Goal: Task Accomplishment & Management: Use online tool/utility

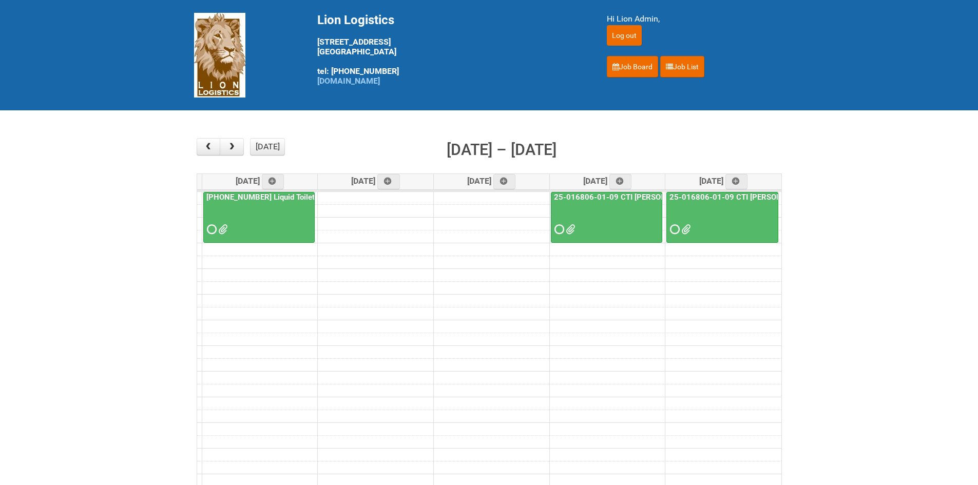
scroll to position [51, 0]
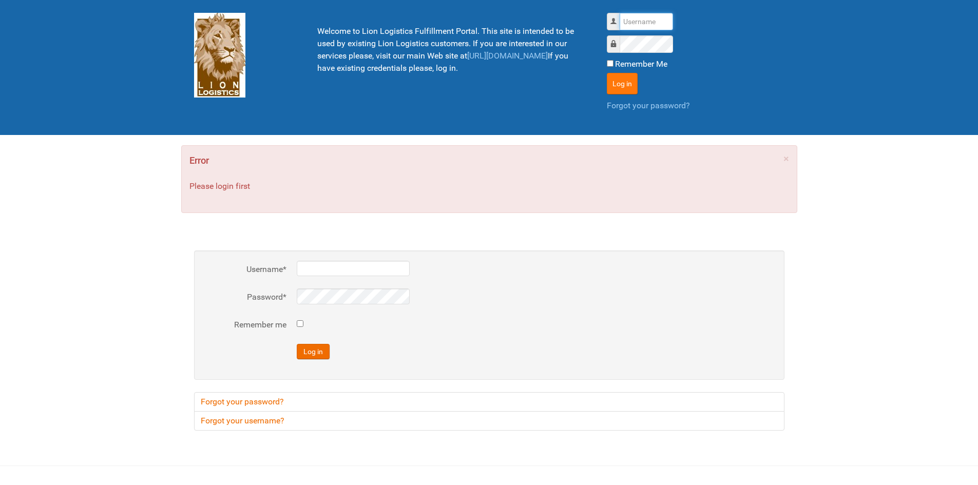
type input "lion"
click at [622, 86] on button "Log in" at bounding box center [622, 84] width 31 height 22
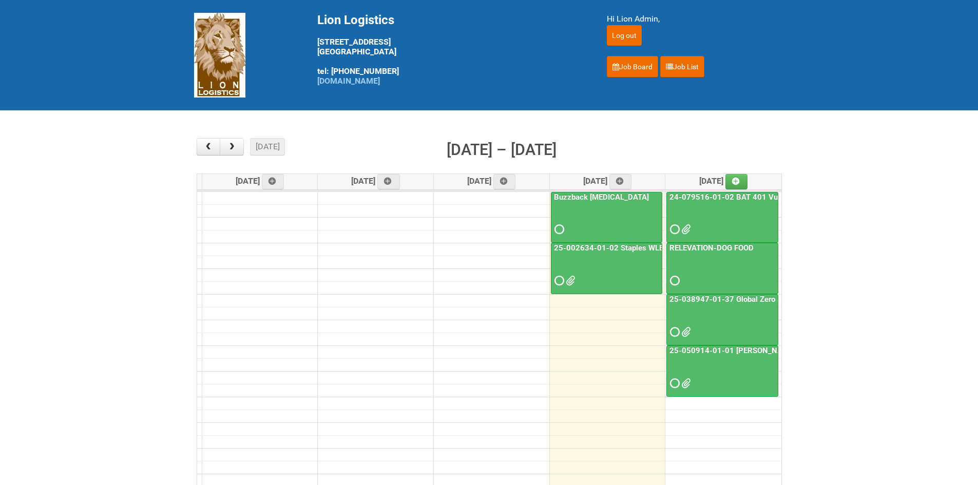
click at [701, 350] on link "25-050914-01-01 [PERSON_NAME] C&U" at bounding box center [740, 350] width 147 height 9
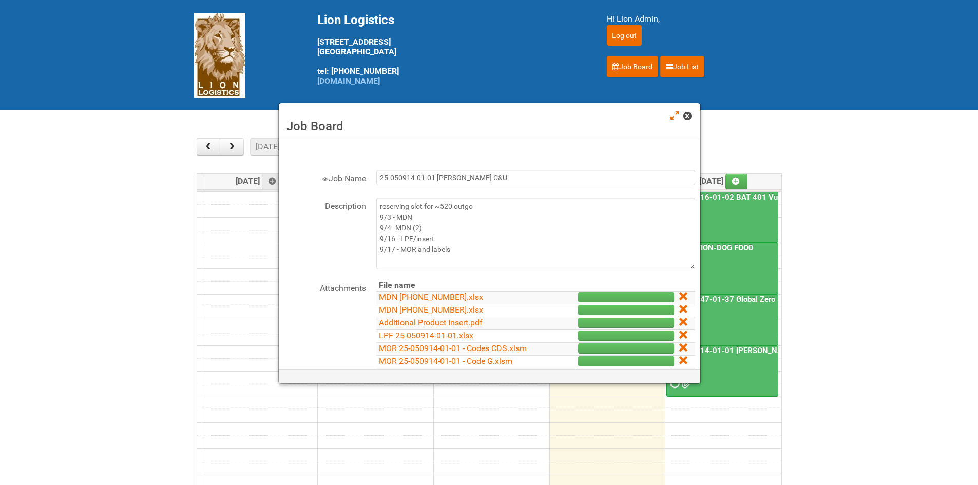
click at [692, 116] on link at bounding box center [687, 117] width 9 height 12
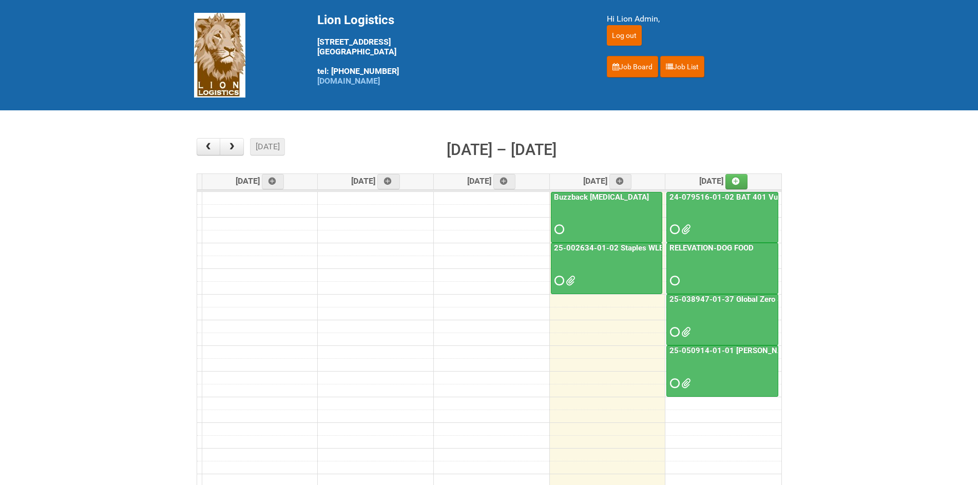
click at [736, 352] on link "25-050914-01-01 [PERSON_NAME] C&U" at bounding box center [740, 350] width 147 height 9
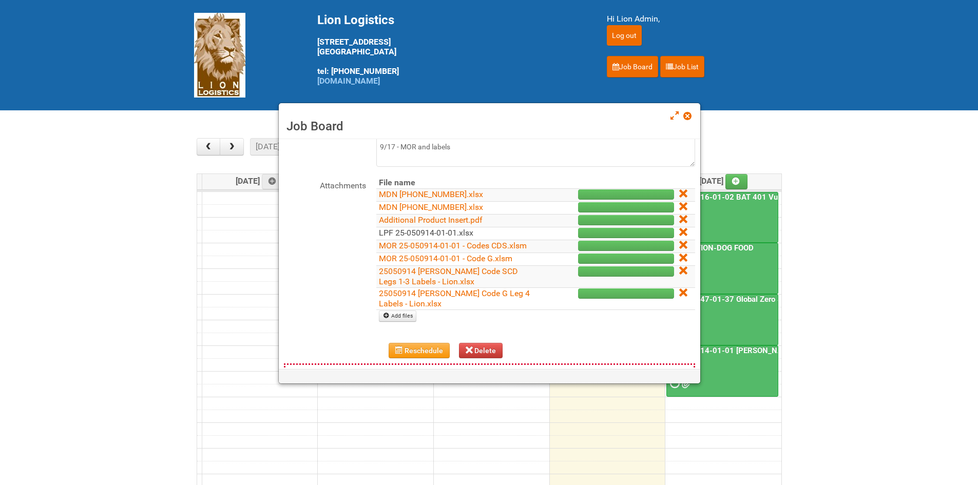
scroll to position [154, 0]
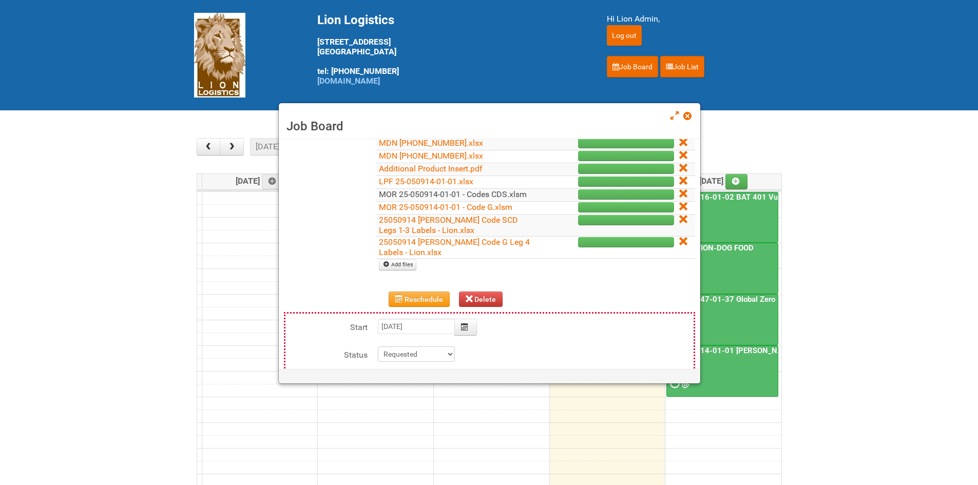
click at [488, 198] on link "MOR 25-050914-01-01 - Codes CDS.xlsm" at bounding box center [453, 194] width 148 height 10
click at [432, 232] on link "25050914 [PERSON_NAME] Code SCD Legs 1-3 Labels - Lion.xlsx" at bounding box center [448, 225] width 139 height 20
click at [461, 227] on link "25050914 [PERSON_NAME] Code SCD Legs 1-3 Labels - Lion.xlsx" at bounding box center [448, 225] width 139 height 20
